Goal: Task Accomplishment & Management: Use online tool/utility

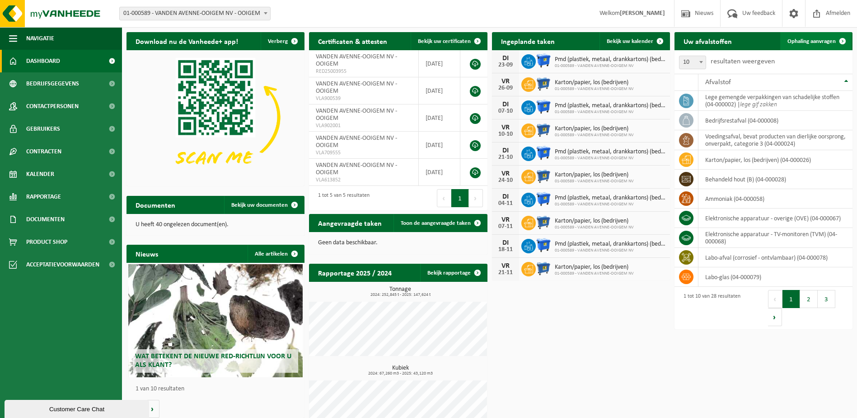
click at [818, 43] on span "Ophaling aanvragen" at bounding box center [812, 41] width 48 height 6
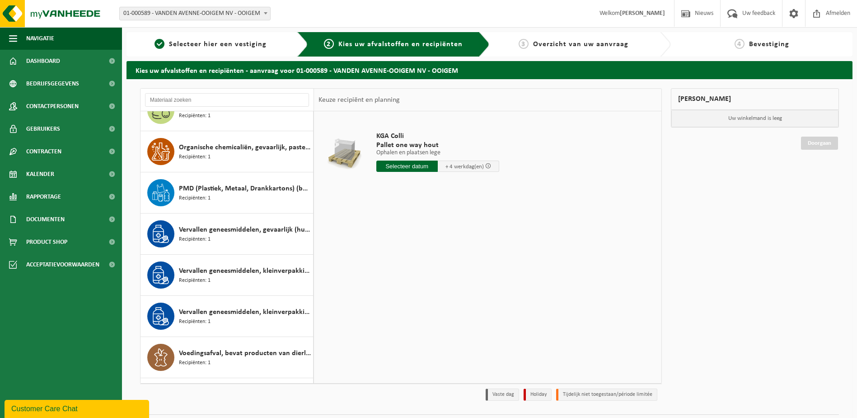
scroll to position [723, 0]
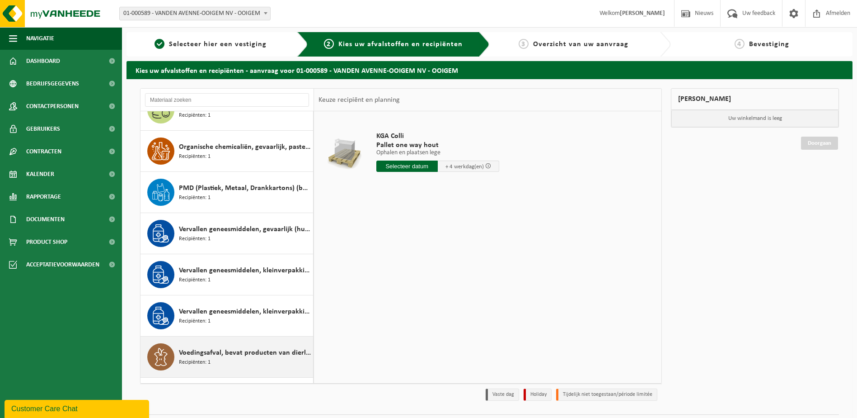
click at [248, 354] on span "Voedingsafval, bevat producten van dierlijke oorsprong, onverpakt, categorie 3" at bounding box center [245, 352] width 132 height 11
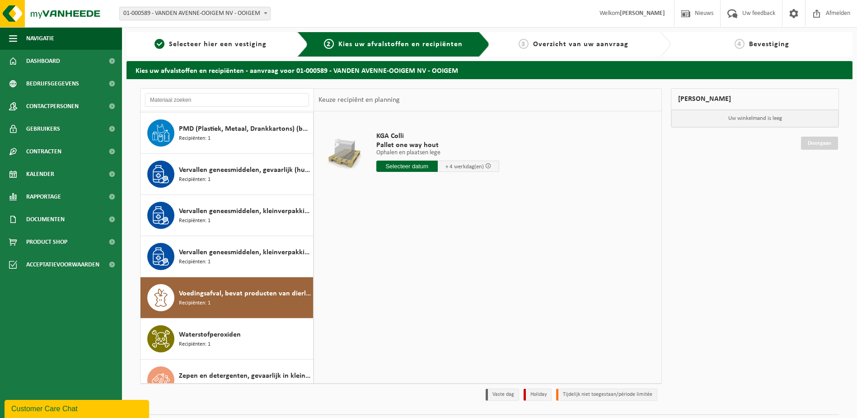
scroll to position [839, 0]
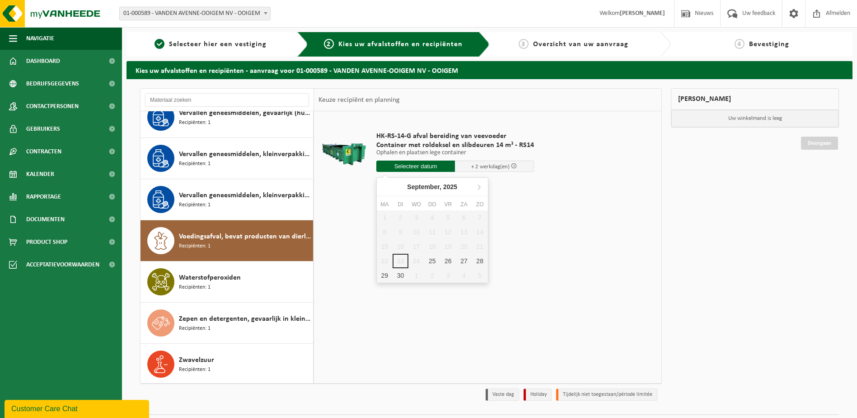
click at [429, 163] on input "text" at bounding box center [416, 165] width 79 height 11
click at [434, 262] on div "25" at bounding box center [432, 261] width 16 height 14
type input "Van 2025-09-25"
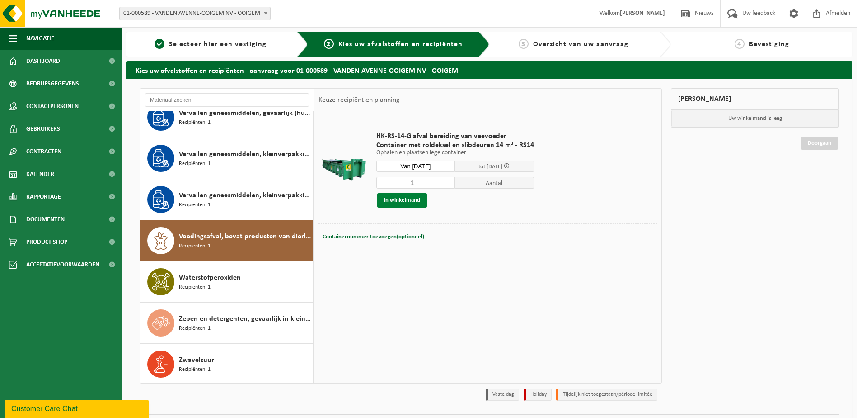
click at [403, 199] on button "In winkelmand" at bounding box center [402, 200] width 50 height 14
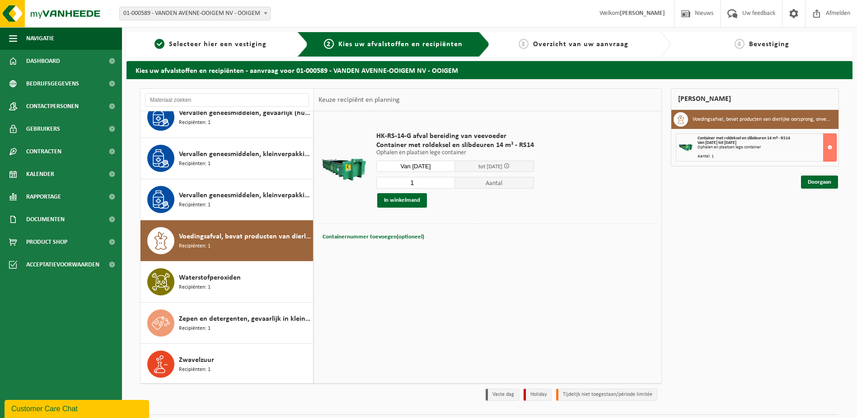
click at [834, 173] on div "Doorgaan" at bounding box center [755, 170] width 168 height 9
click at [831, 179] on link "Doorgaan" at bounding box center [819, 181] width 37 height 13
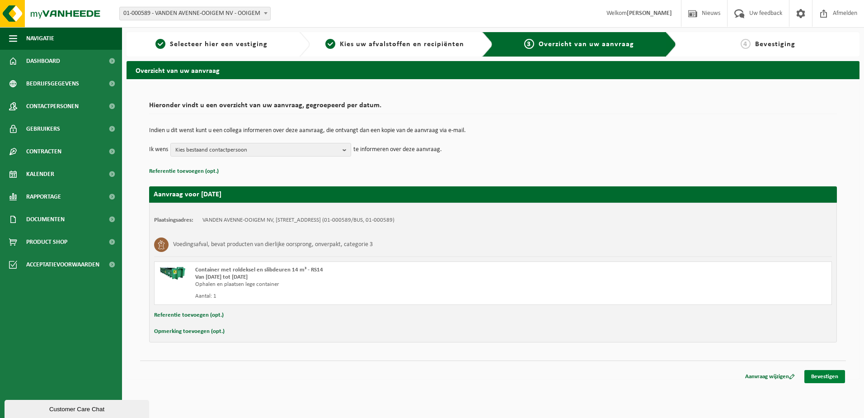
click at [825, 378] on link "Bevestigen" at bounding box center [825, 376] width 41 height 13
